Goal: Check status

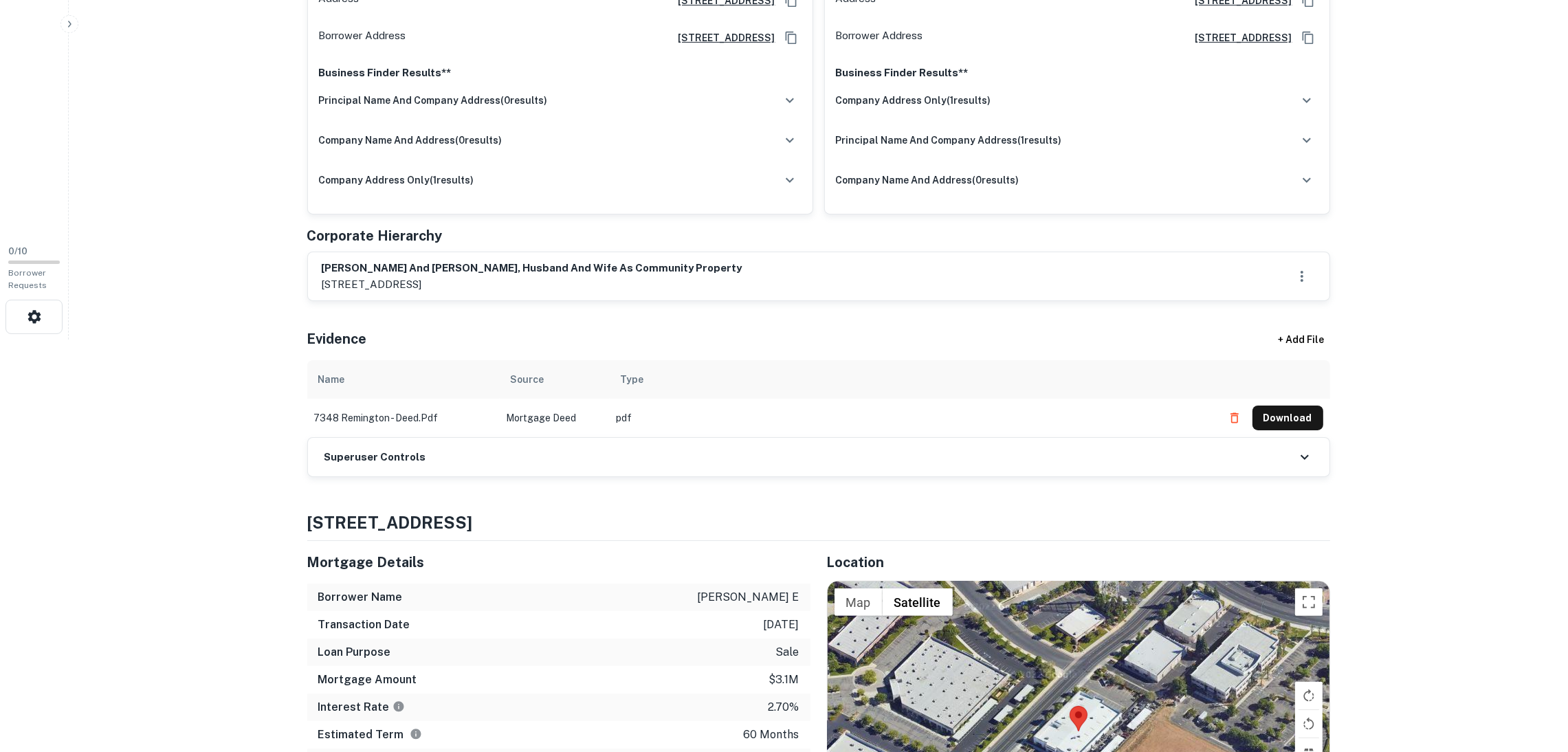
scroll to position [617, 0]
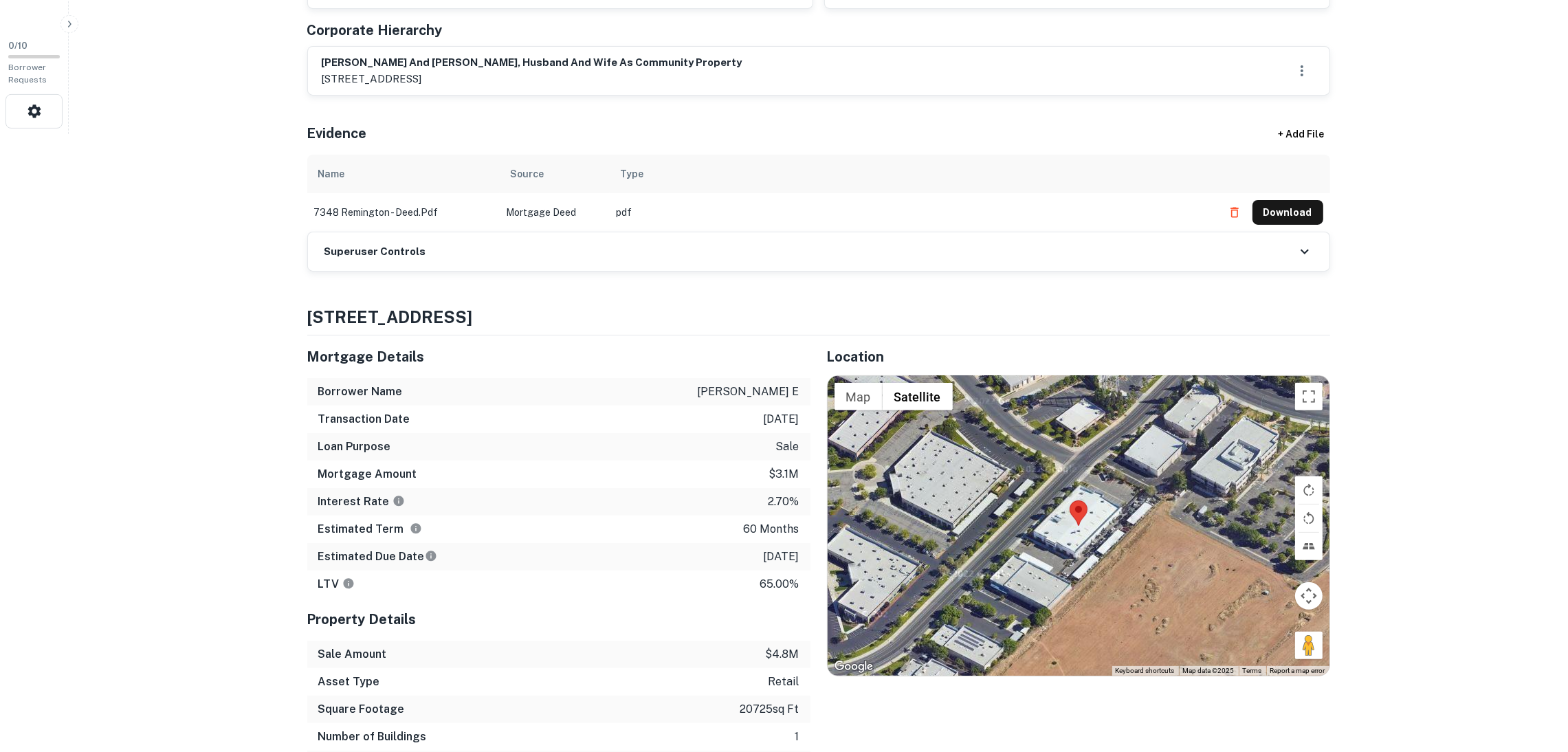
click at [568, 255] on div "Superuser Controls" at bounding box center [818, 251] width 1022 height 39
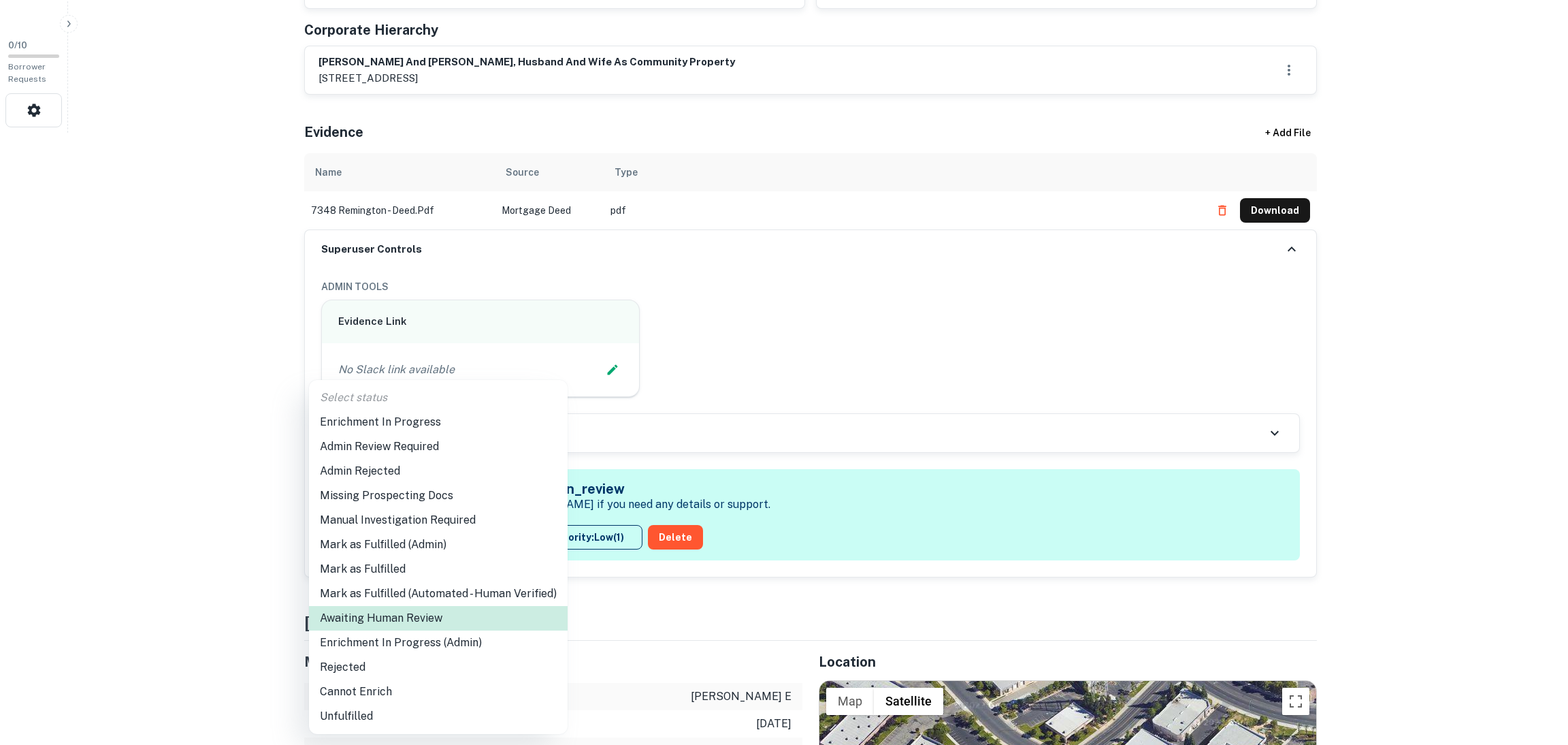
click at [429, 417] on li "Enrichment In Progress" at bounding box center [437, 421] width 259 height 24
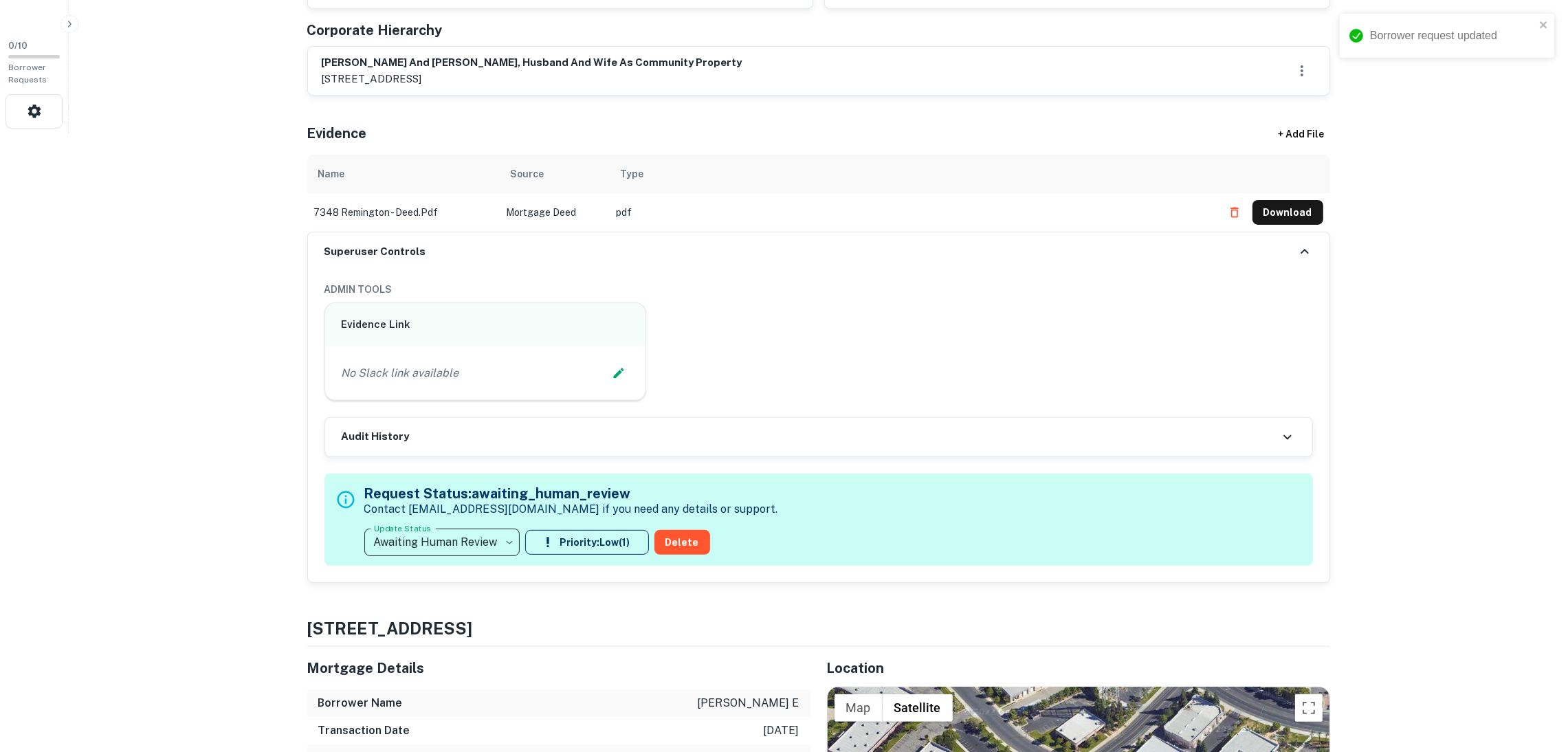
type input "**********"
